Goal: Task Accomplishment & Management: Use online tool/utility

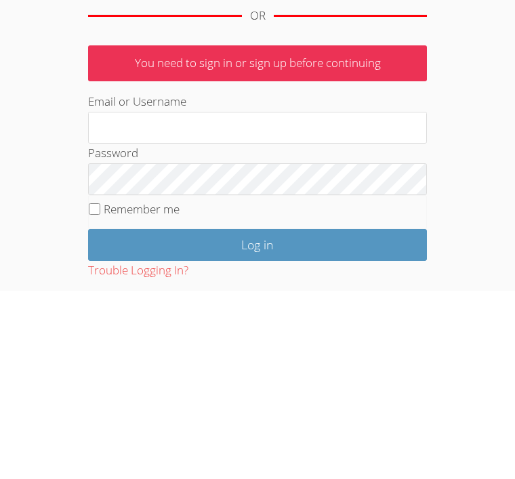
scroll to position [218, 0]
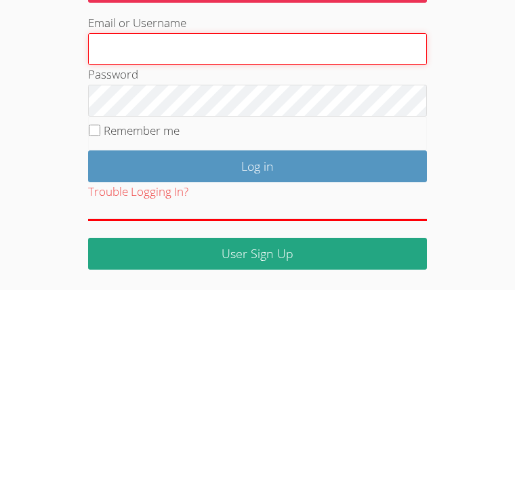
type input "KiraT"
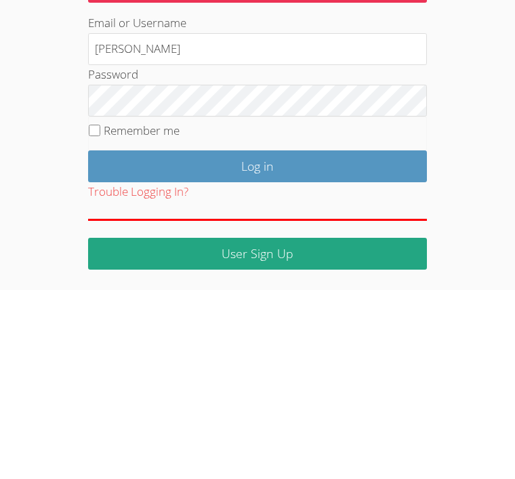
click at [258, 340] on input "Log in" at bounding box center [257, 356] width 339 height 32
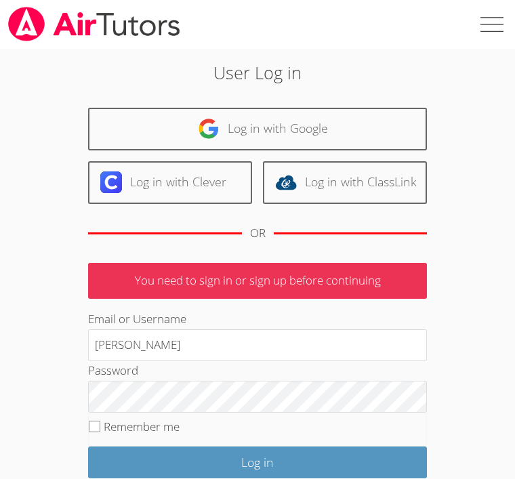
scroll to position [104, 0]
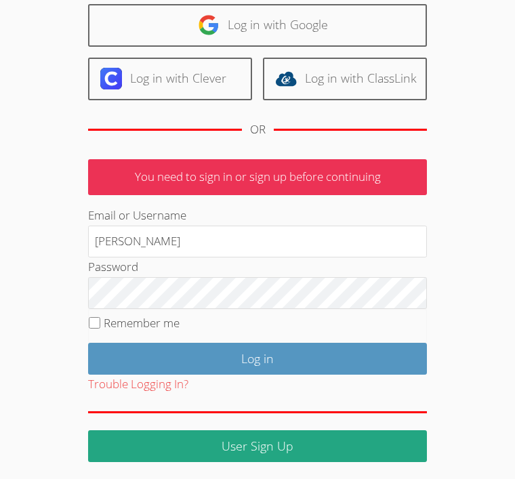
click at [240, 365] on input "Log in" at bounding box center [257, 359] width 339 height 32
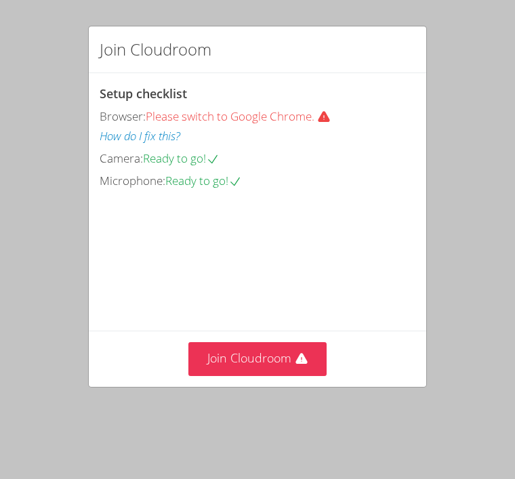
click at [239, 376] on button "Join Cloudroom" at bounding box center [258, 358] width 139 height 33
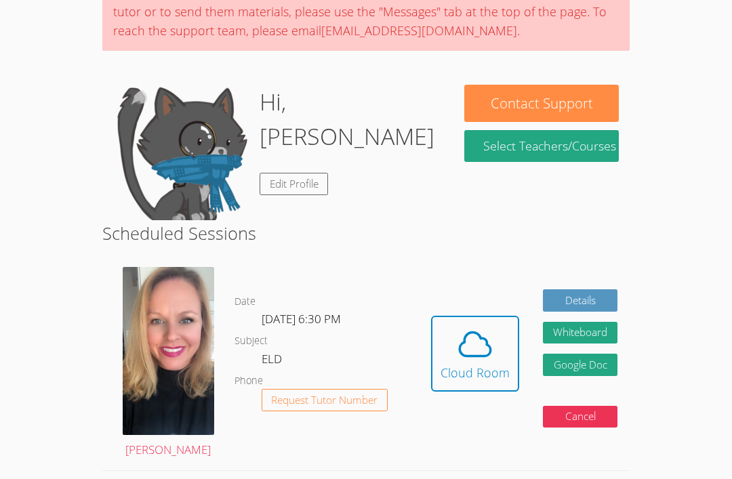
scroll to position [136, 0]
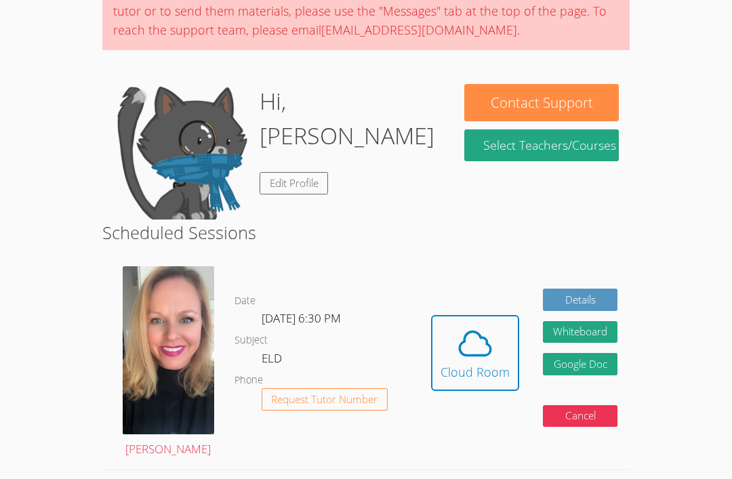
click at [480, 355] on icon at bounding box center [475, 344] width 38 height 38
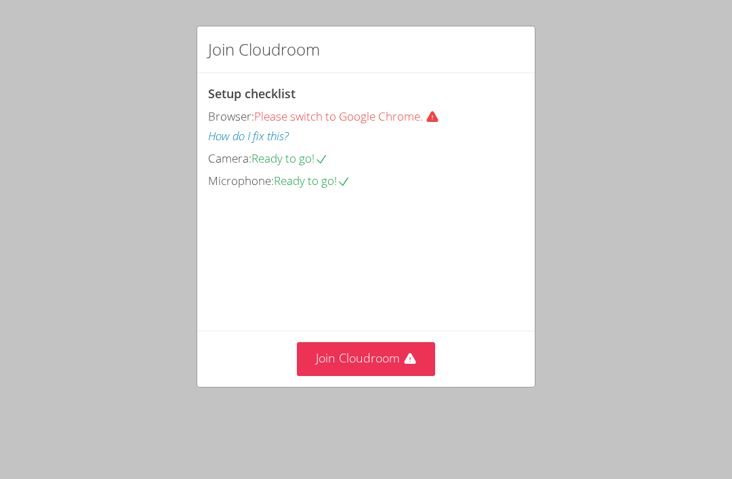
click at [317, 303] on video at bounding box center [309, 252] width 203 height 102
click at [388, 376] on button "Join Cloudroom" at bounding box center [366, 358] width 139 height 33
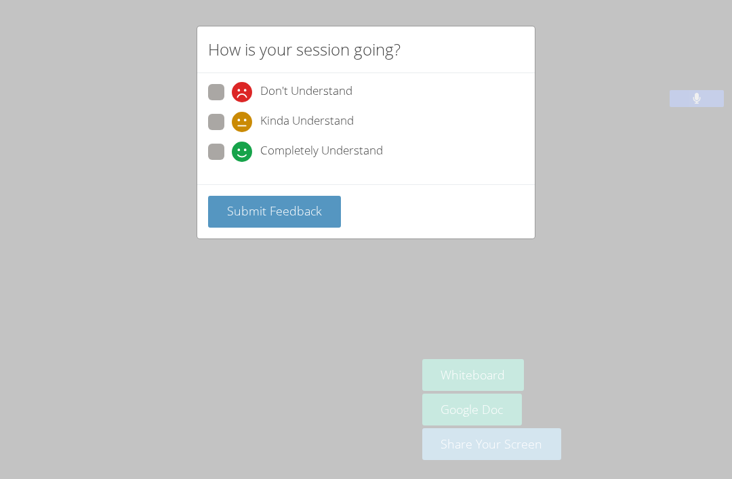
click at [205, 127] on div "Don't Understand Kinda Understand Completely Understand" at bounding box center [366, 128] width 338 height 111
click at [232, 162] on span at bounding box center [232, 162] width 0 height 0
click at [232, 144] on input "Completely Understand" at bounding box center [238, 150] width 12 height 12
radio input "true"
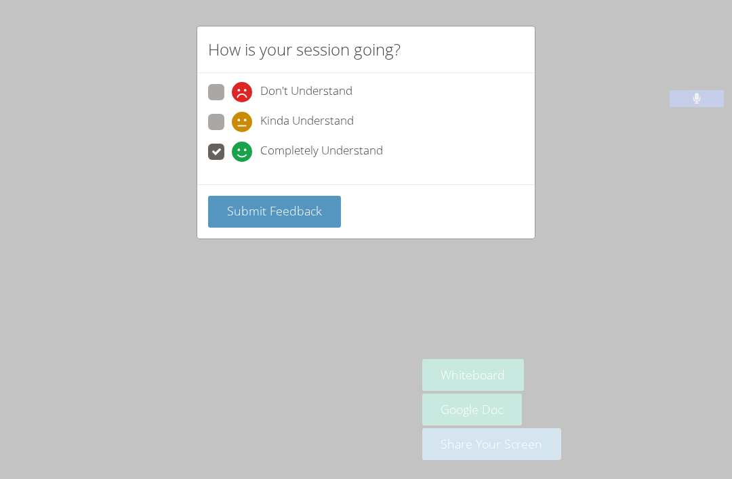
click at [250, 210] on span "Submit Feedback" at bounding box center [274, 211] width 95 height 16
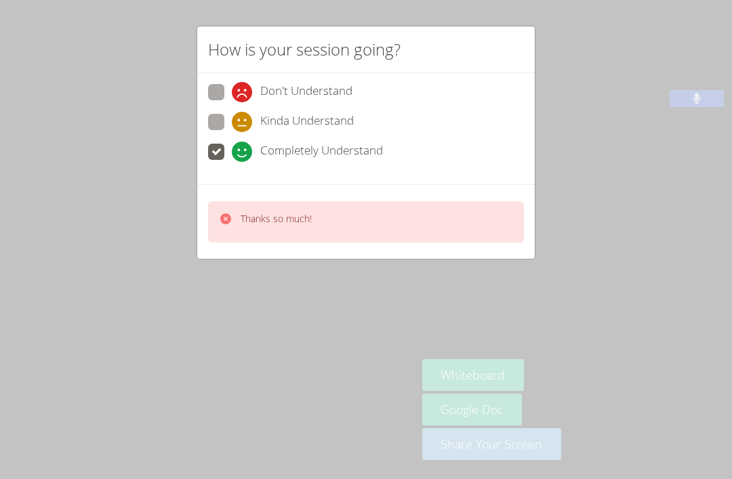
click at [166, 346] on div "How is your session going? Don't Understand Kinda Understand Completely Underst…" at bounding box center [366, 239] width 732 height 479
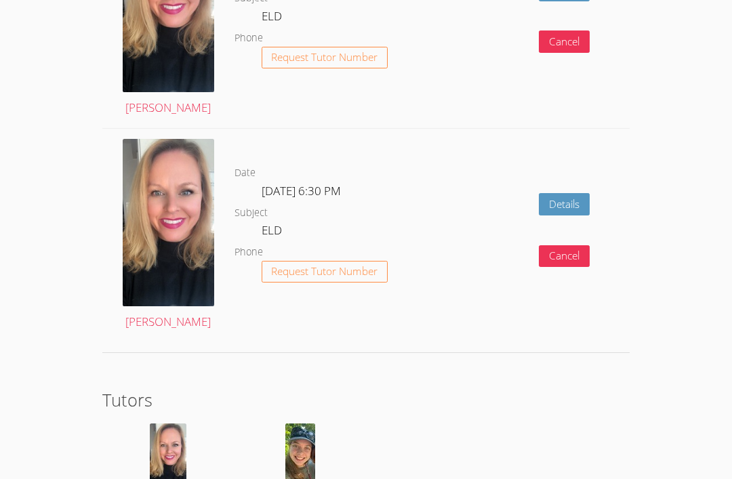
scroll to position [2182, 0]
